Goal: Task Accomplishment & Management: Manage account settings

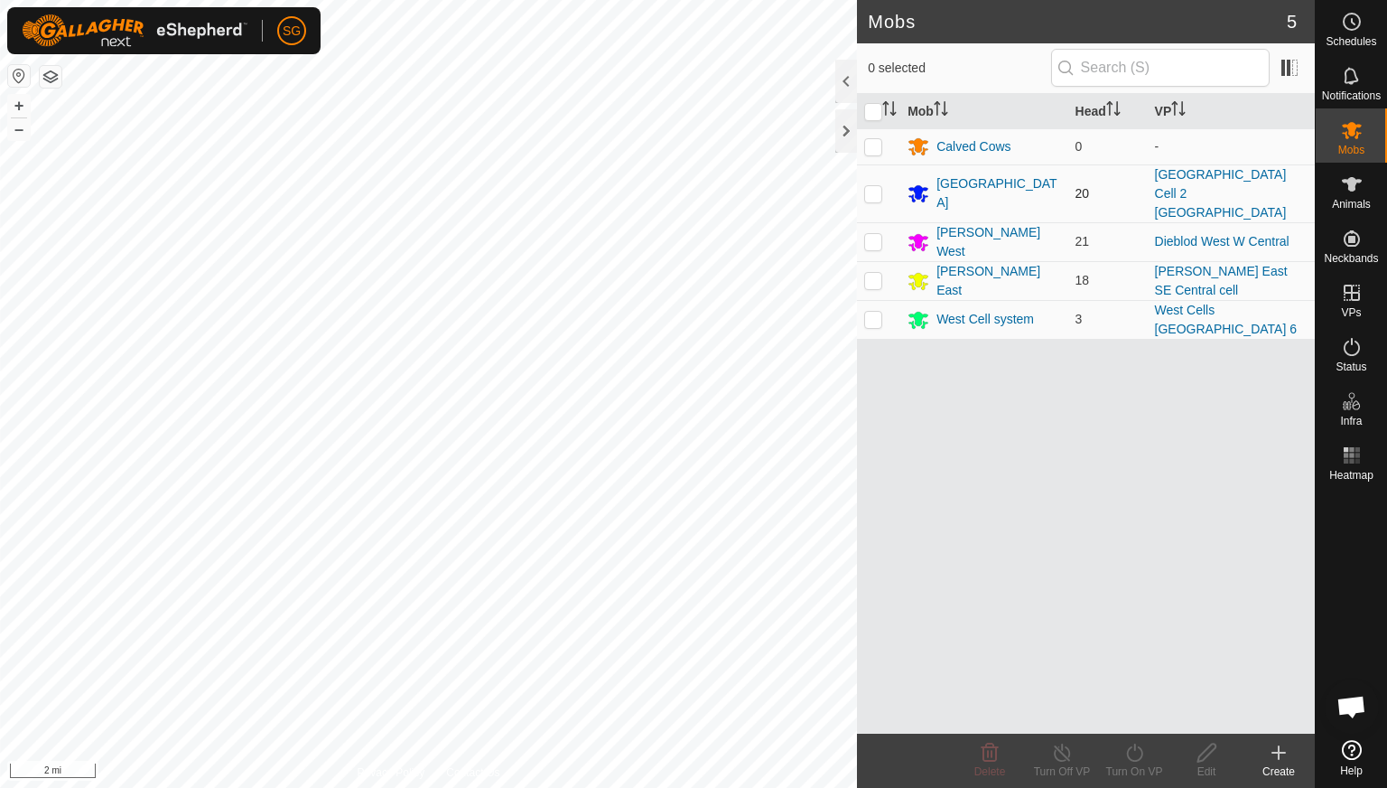
click at [871, 186] on p-checkbox at bounding box center [873, 193] width 18 height 14
checkbox input "true"
click at [1362, 70] on icon at bounding box center [1352, 76] width 22 height 22
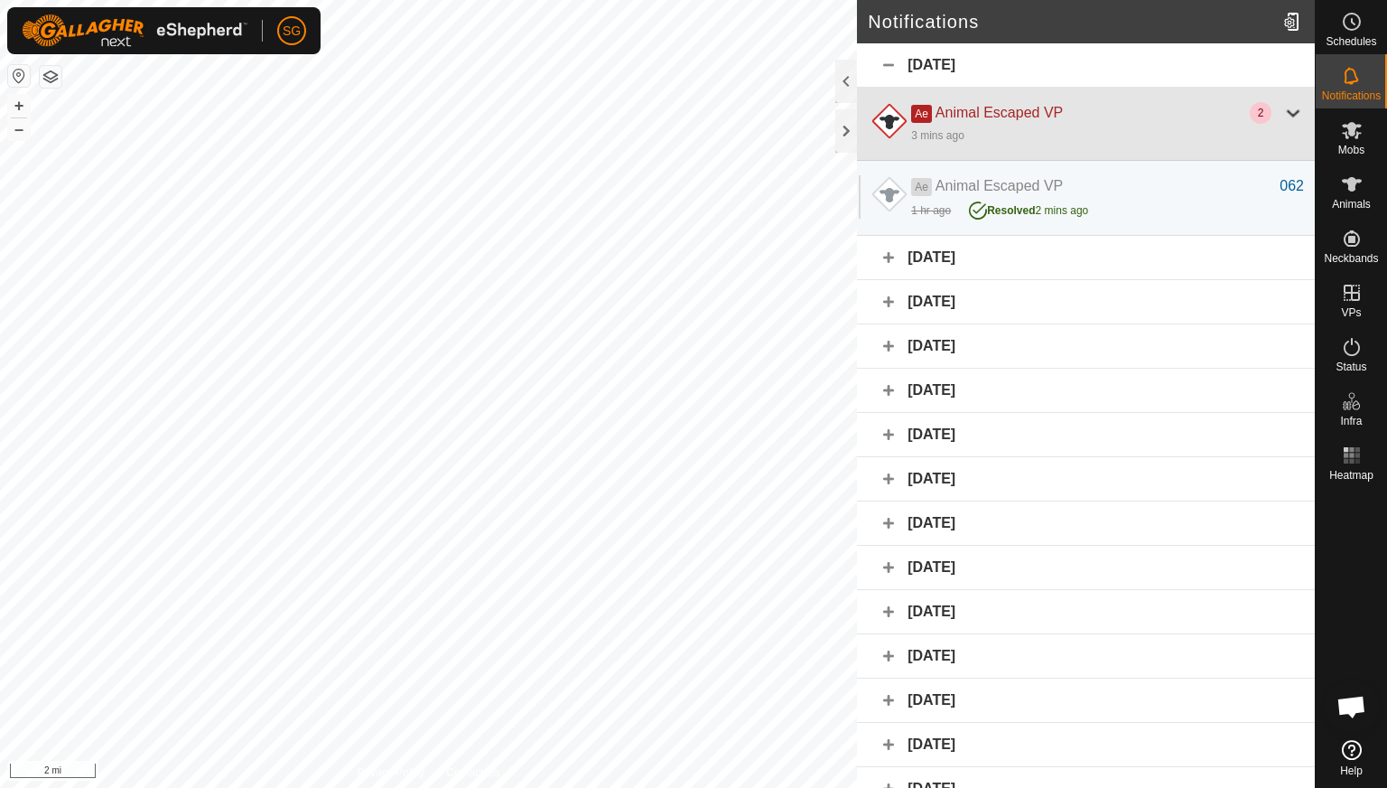
click at [1282, 109] on div at bounding box center [1293, 113] width 22 height 22
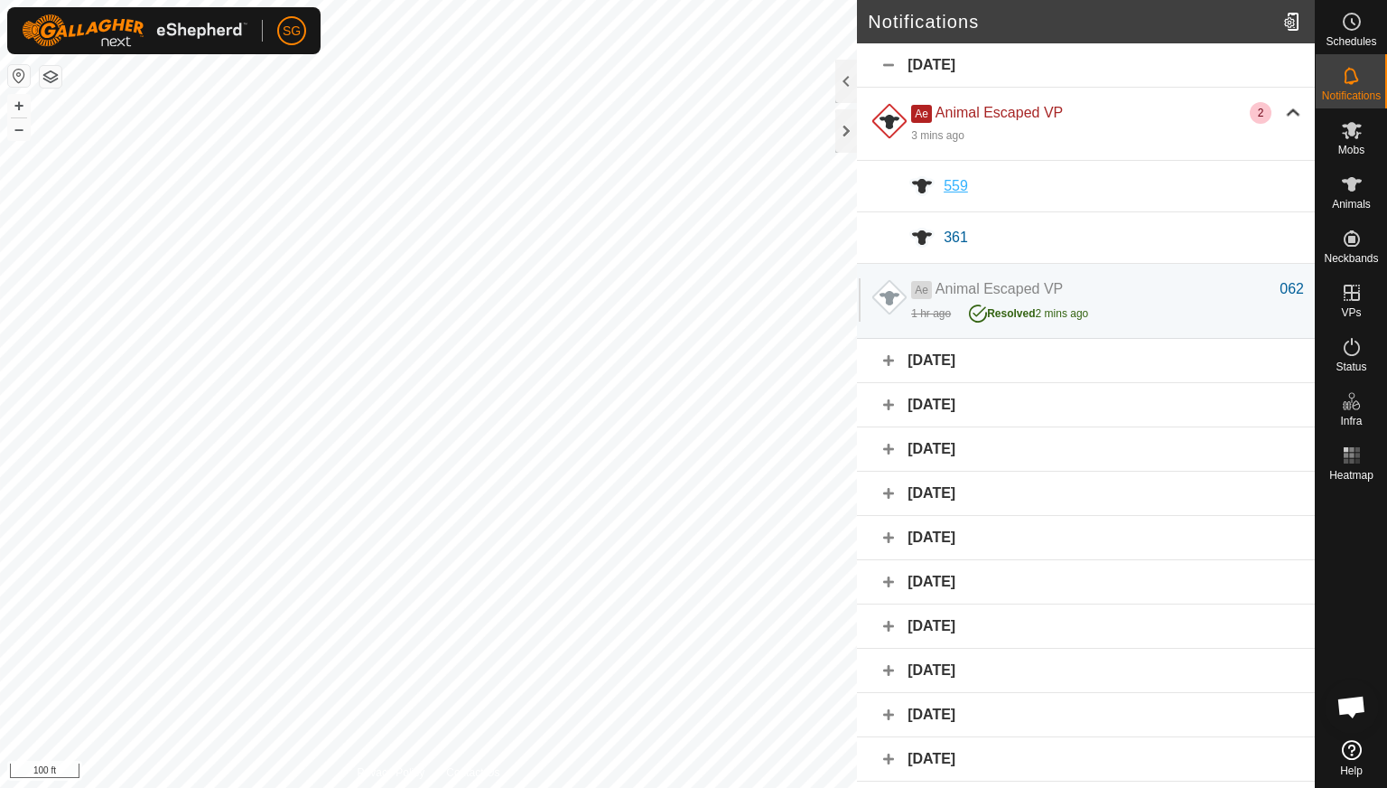
click at [945, 185] on span "559" at bounding box center [956, 185] width 24 height 15
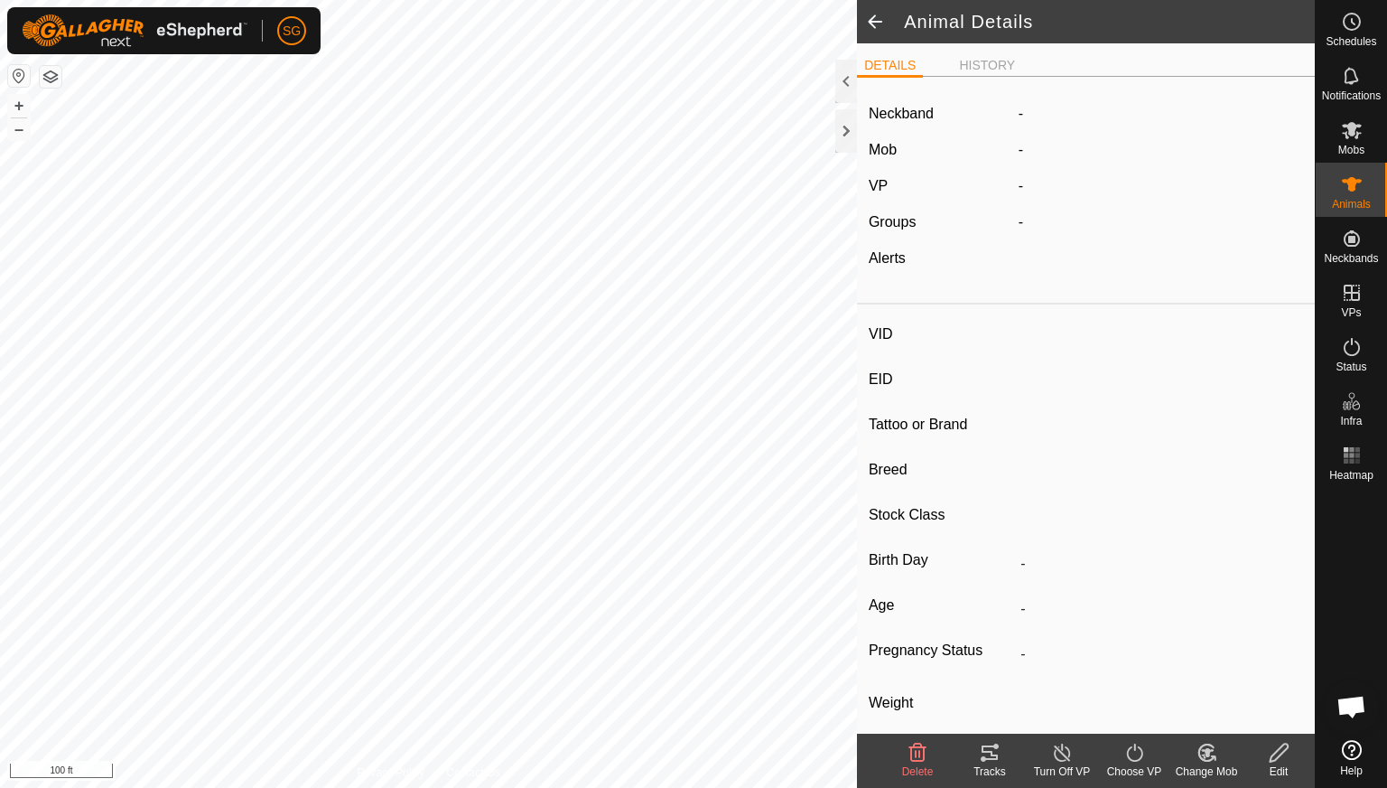
type input "559"
type input "-"
type input "559"
type input "Angus"
type input "Cow"
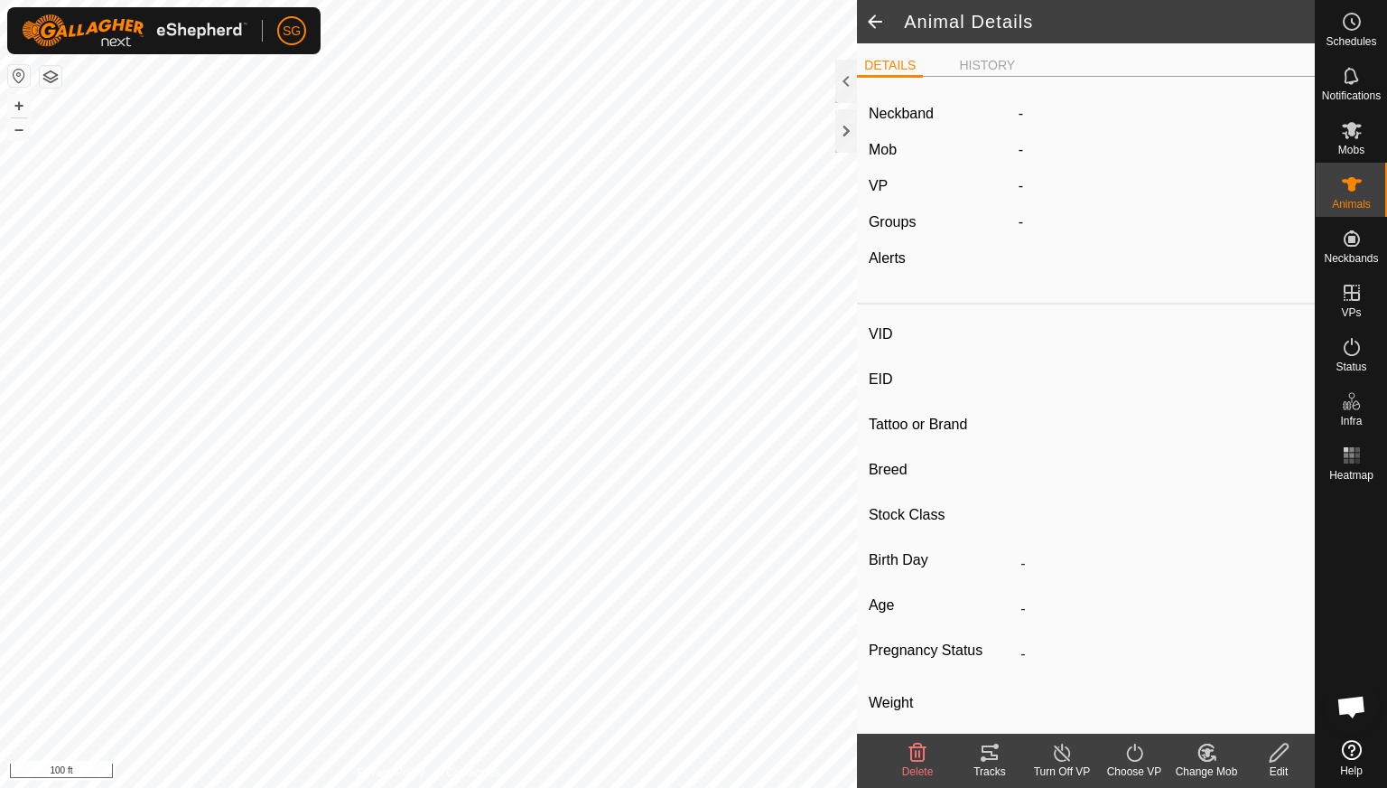
type input "Wet/Lactating"
type input "0 kg"
type input "-"
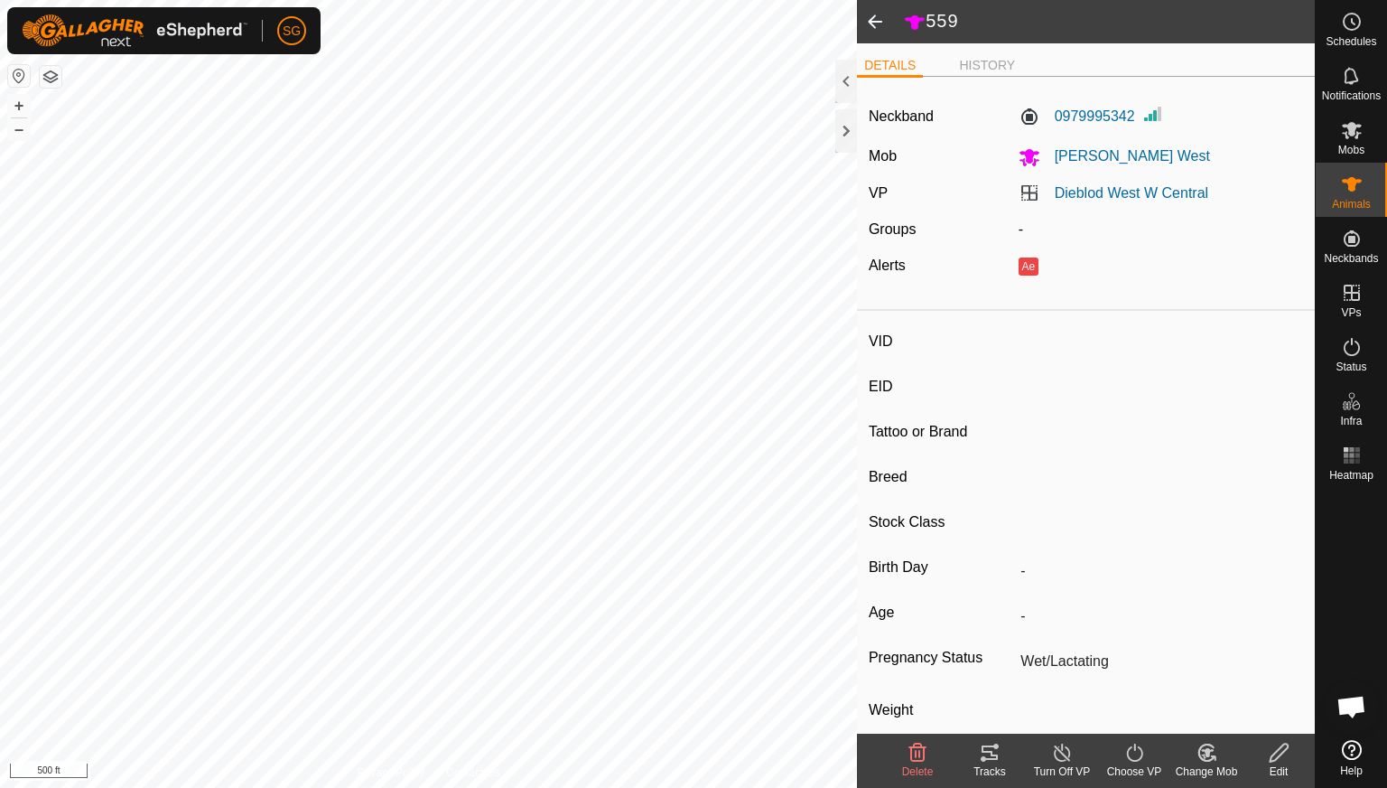
type input "361"
type input "-"
type input "361-03"
type input "Angus"
type input "Cow"
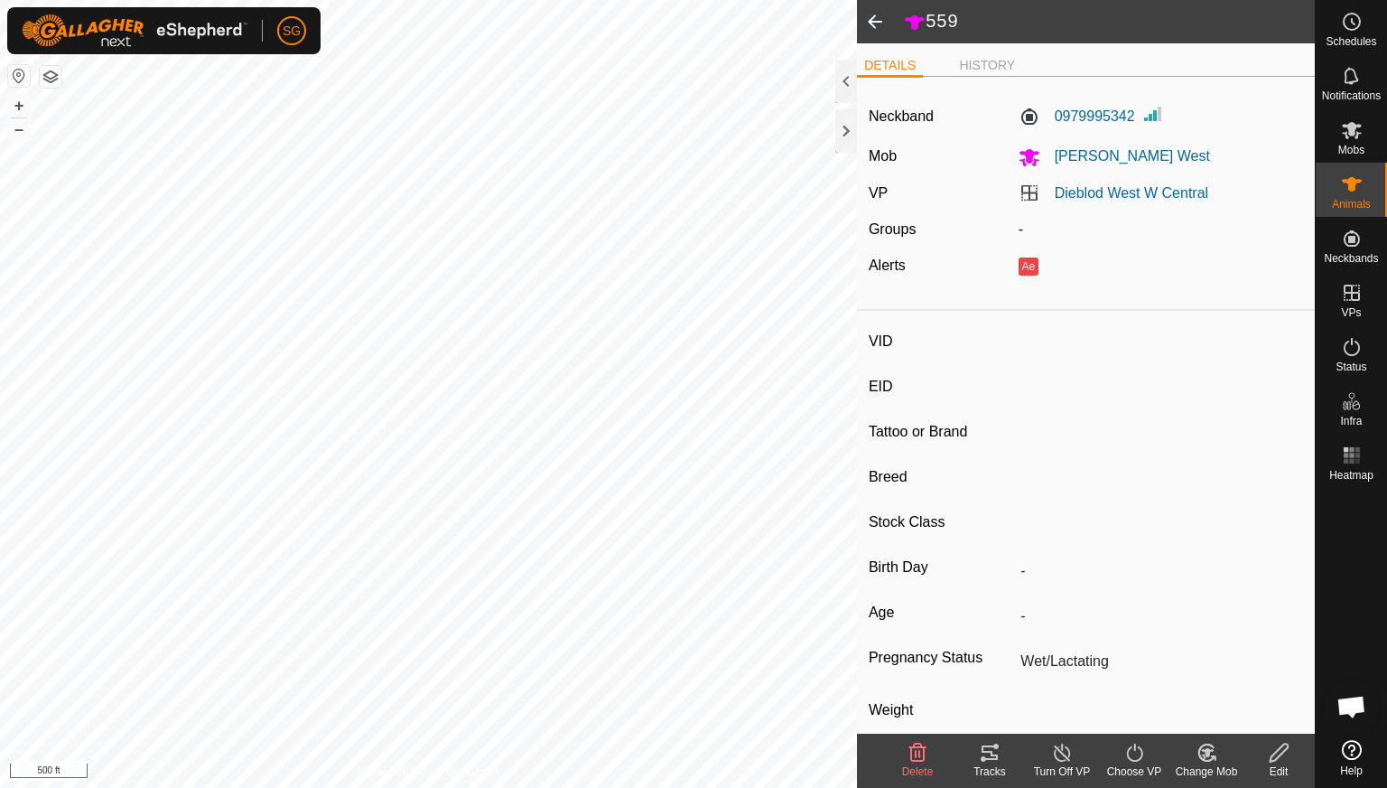
type input "Pregnant"
type input "0 kg"
type input "-"
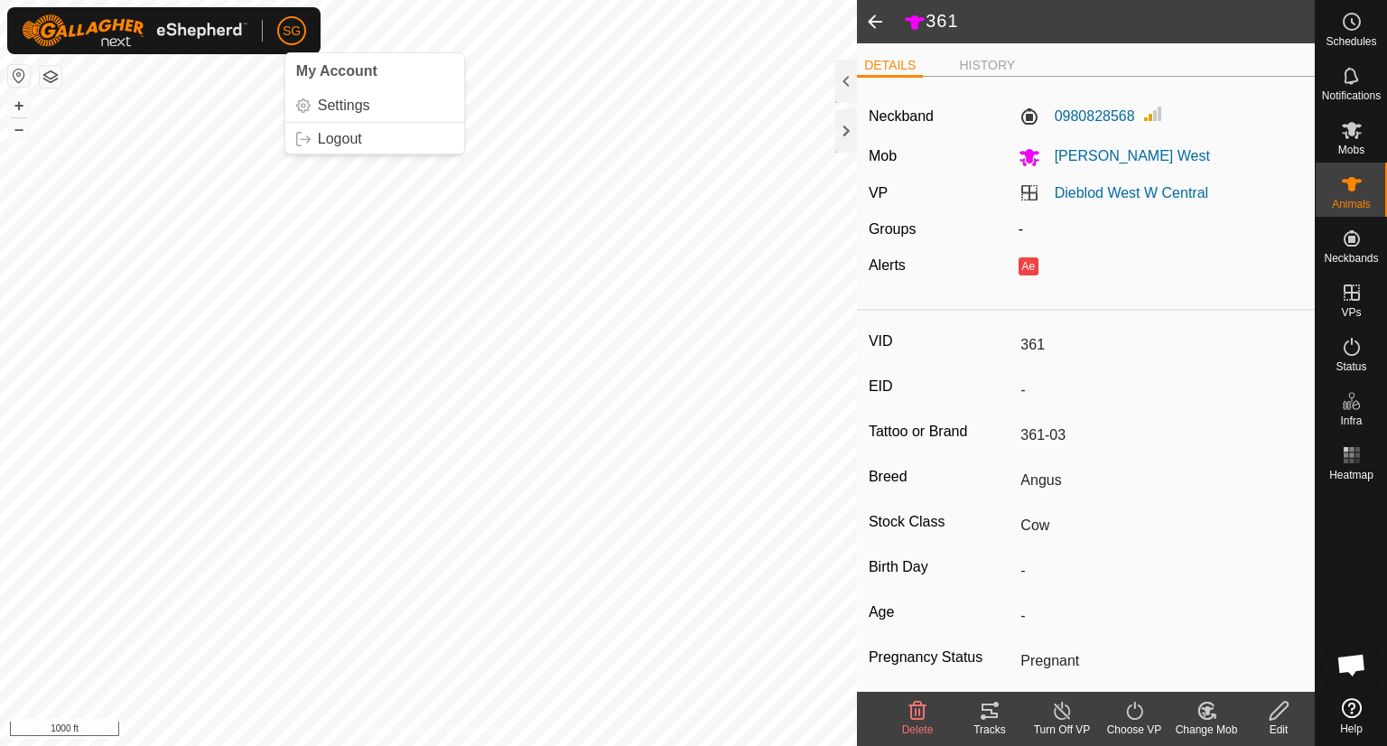
click at [986, 706] on icon at bounding box center [990, 711] width 22 height 22
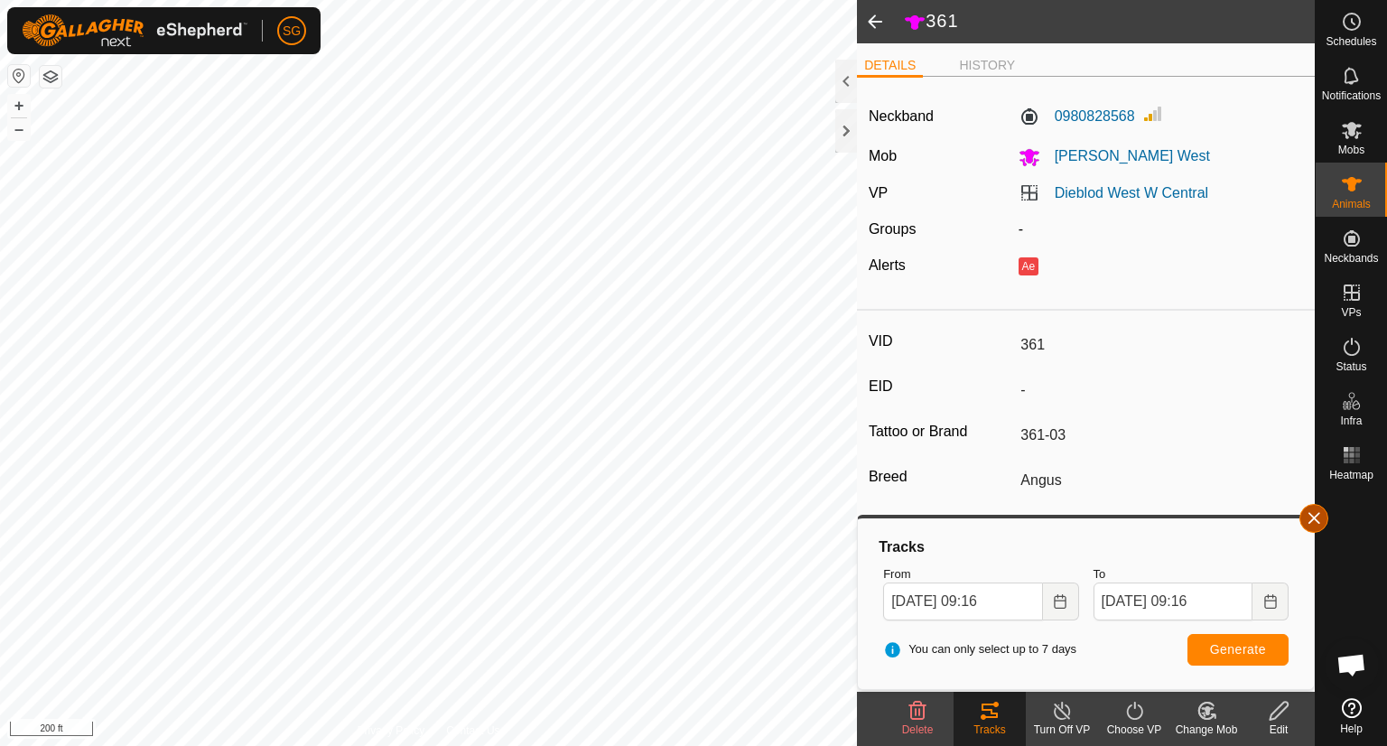
click at [1310, 524] on button "button" at bounding box center [1314, 518] width 29 height 29
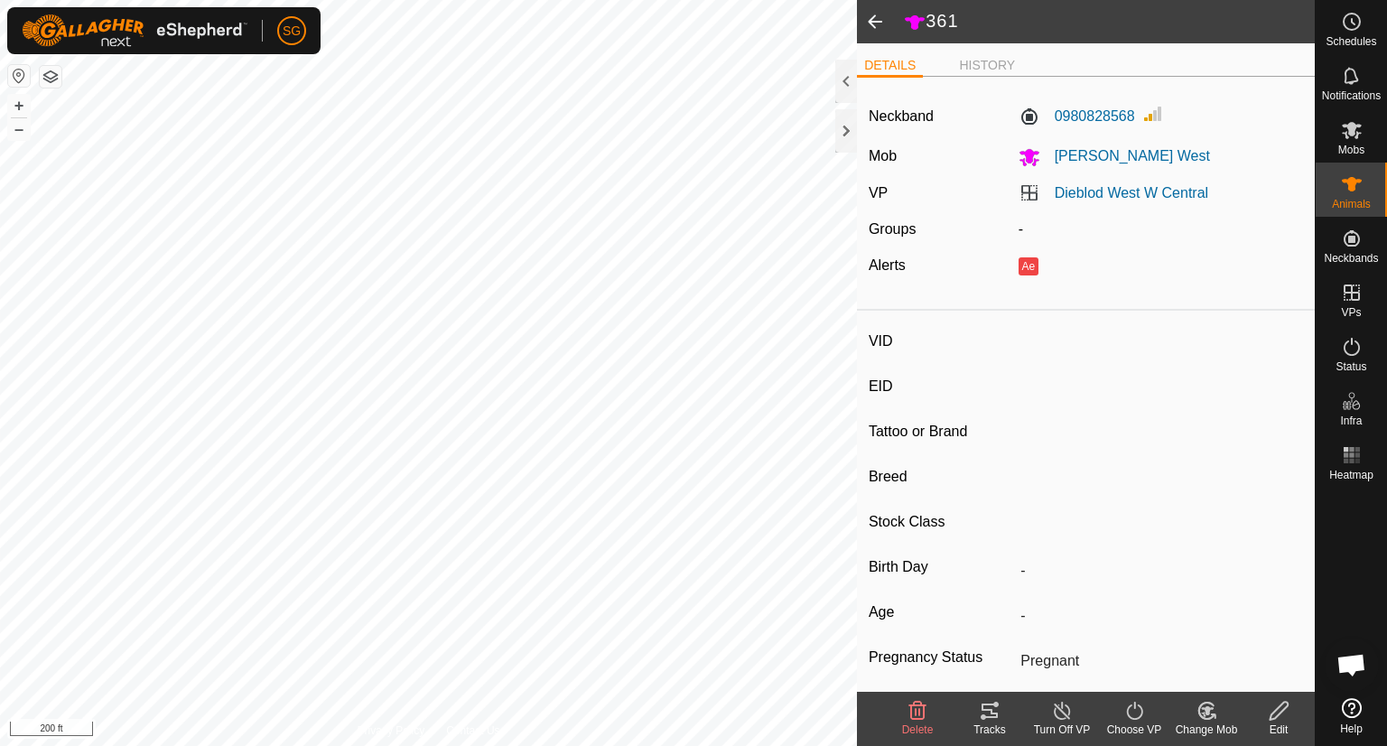
type input "559"
type input "-"
type input "559"
type input "Angus"
type input "Cow"
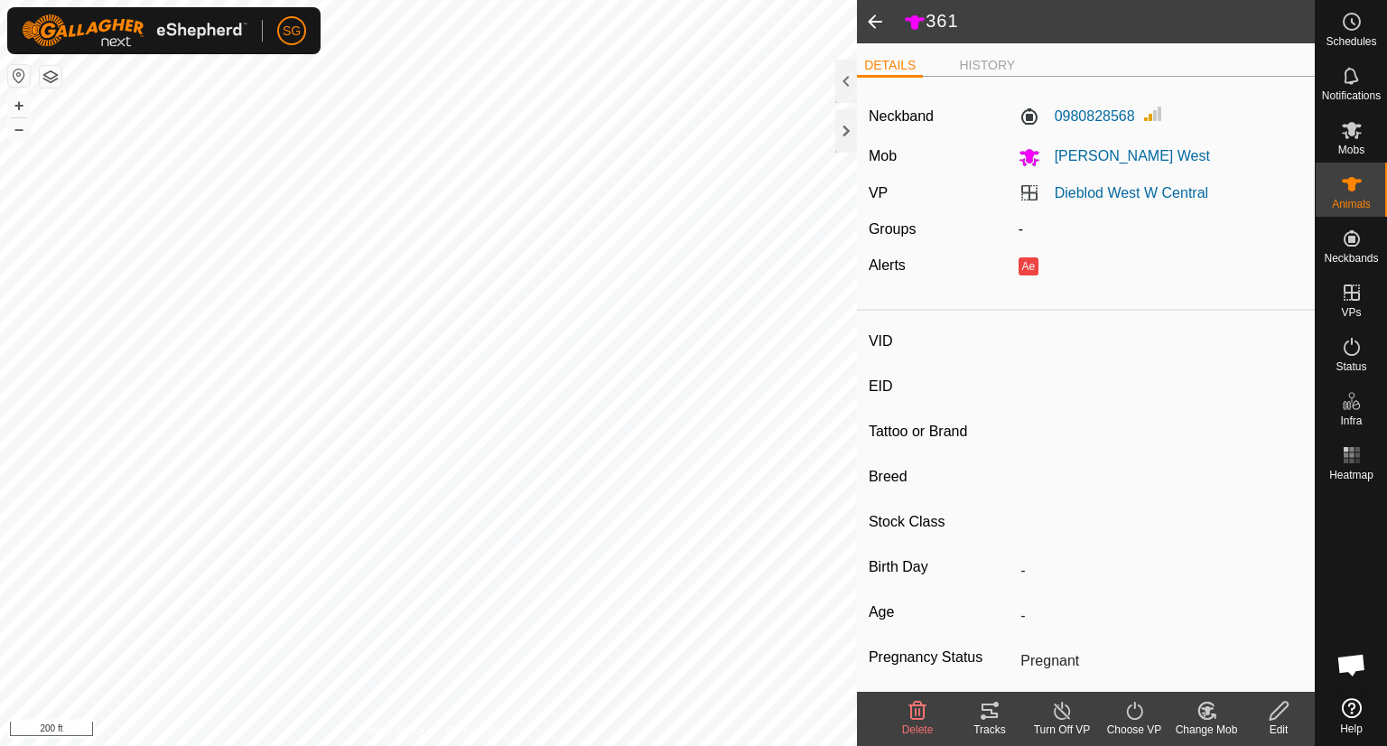
type input "Wet/Lactating"
type input "0 kg"
type input "-"
click at [989, 714] on icon at bounding box center [990, 711] width 22 height 22
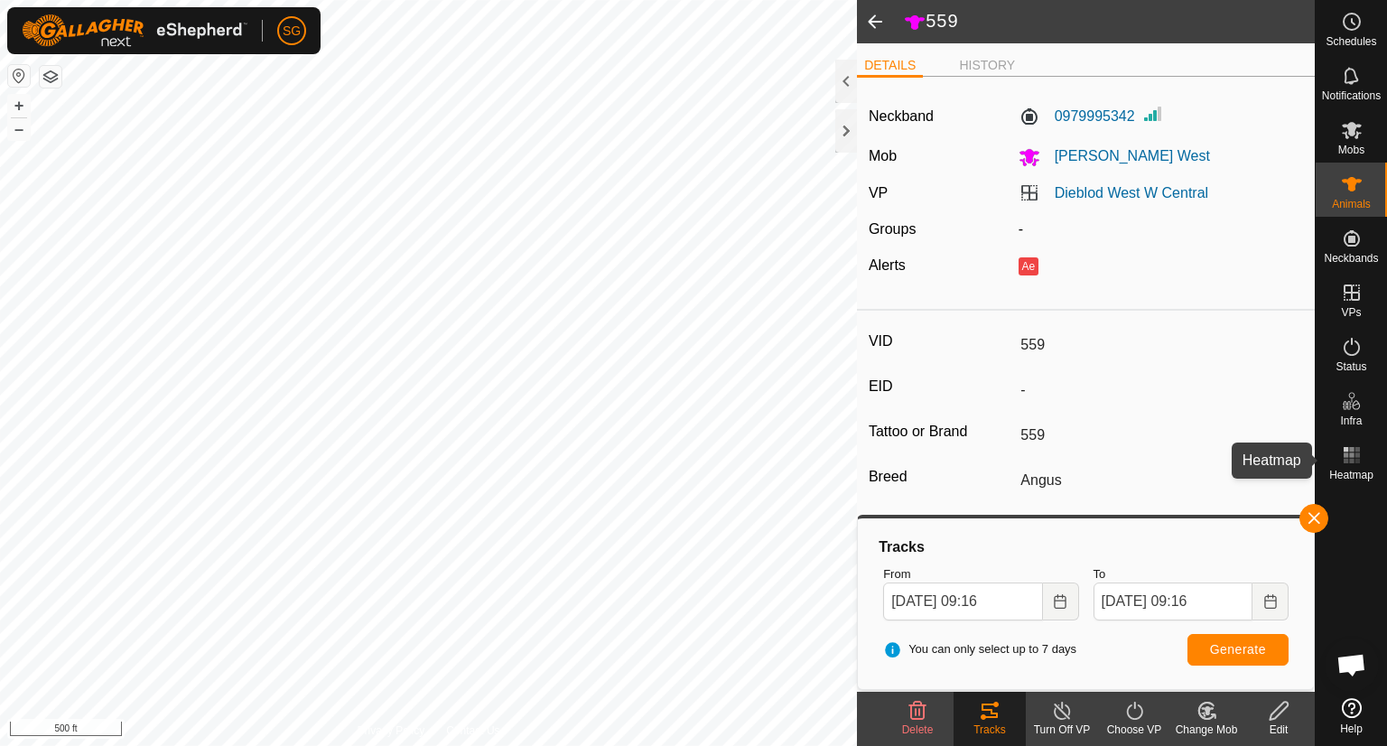
click at [1357, 451] on rect at bounding box center [1357, 449] width 5 height 5
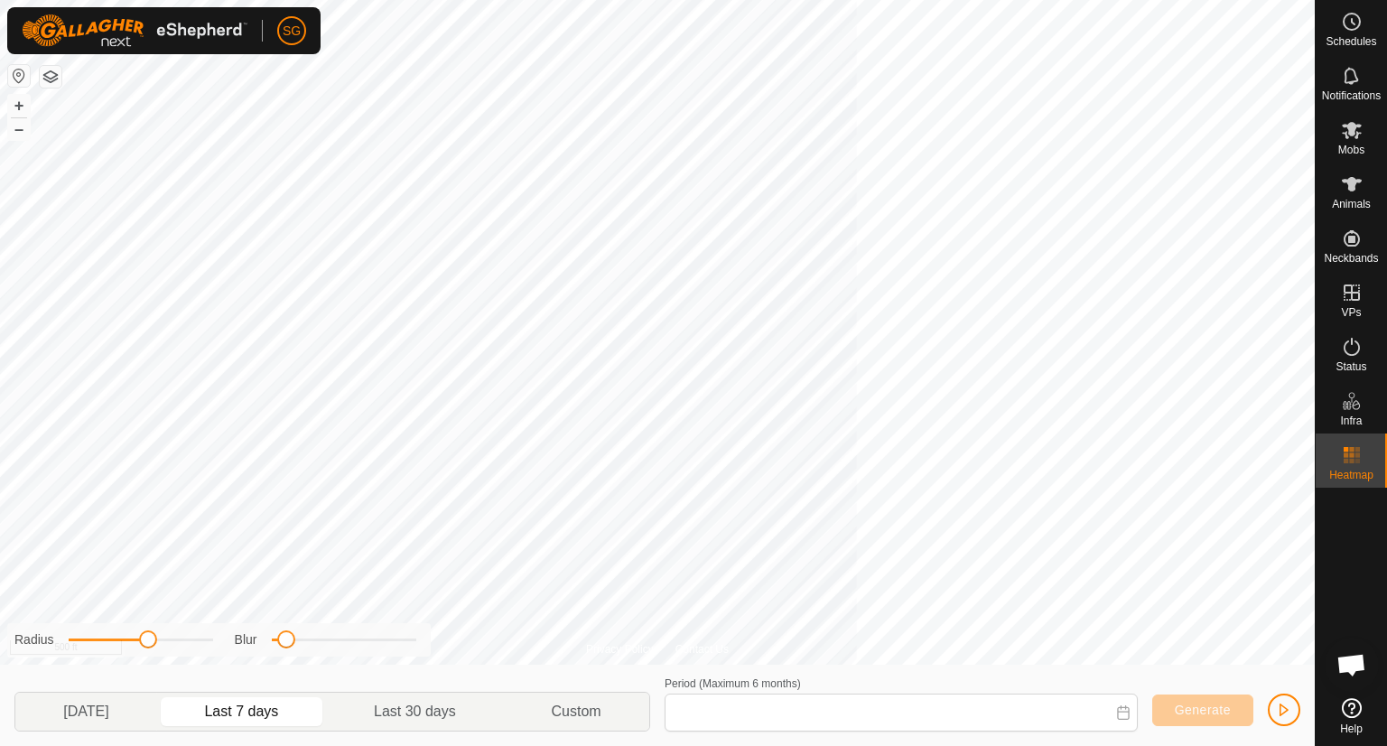
type input "[DATE] - [DATE]"
